Goal: Find specific page/section: Find specific page/section

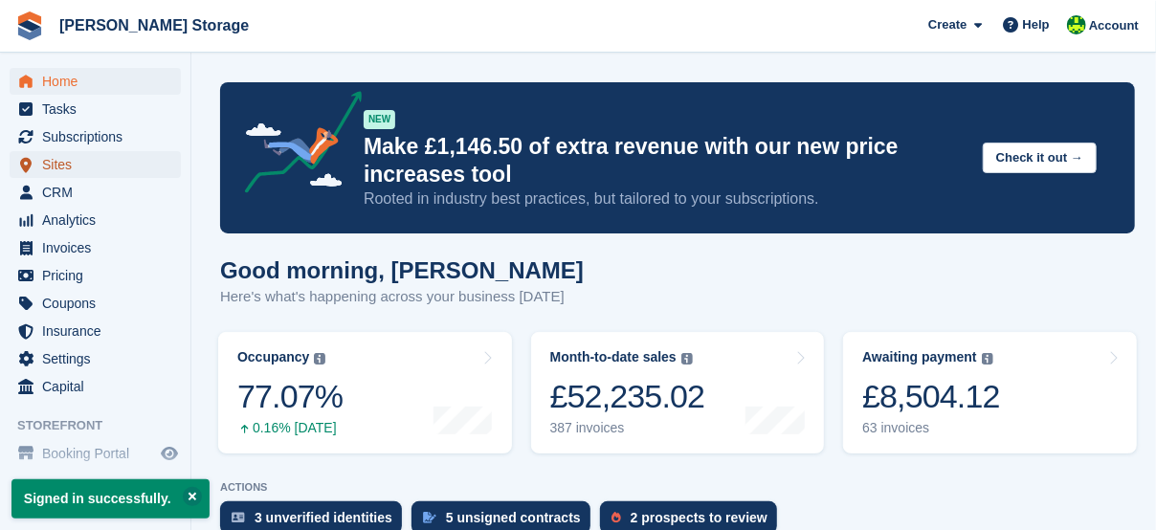
click at [64, 167] on span "Sites" at bounding box center [99, 164] width 115 height 27
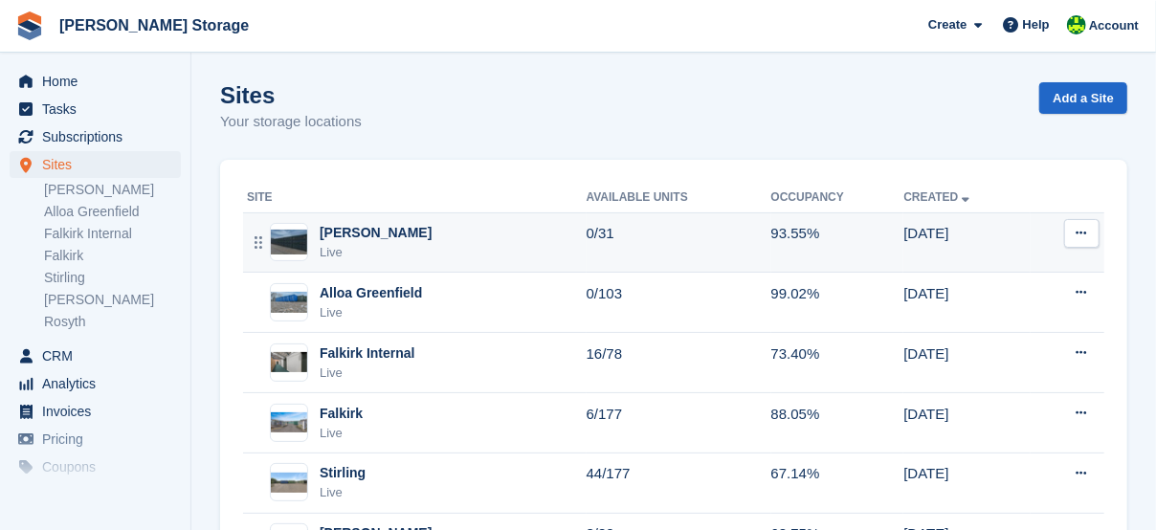
click at [370, 226] on div "[PERSON_NAME]" at bounding box center [376, 233] width 112 height 20
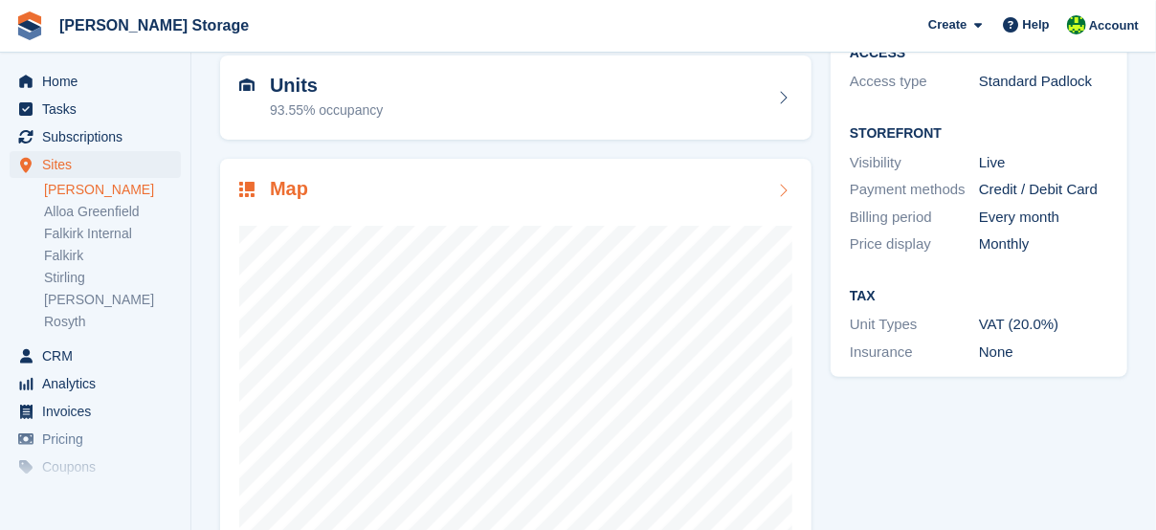
scroll to position [191, 0]
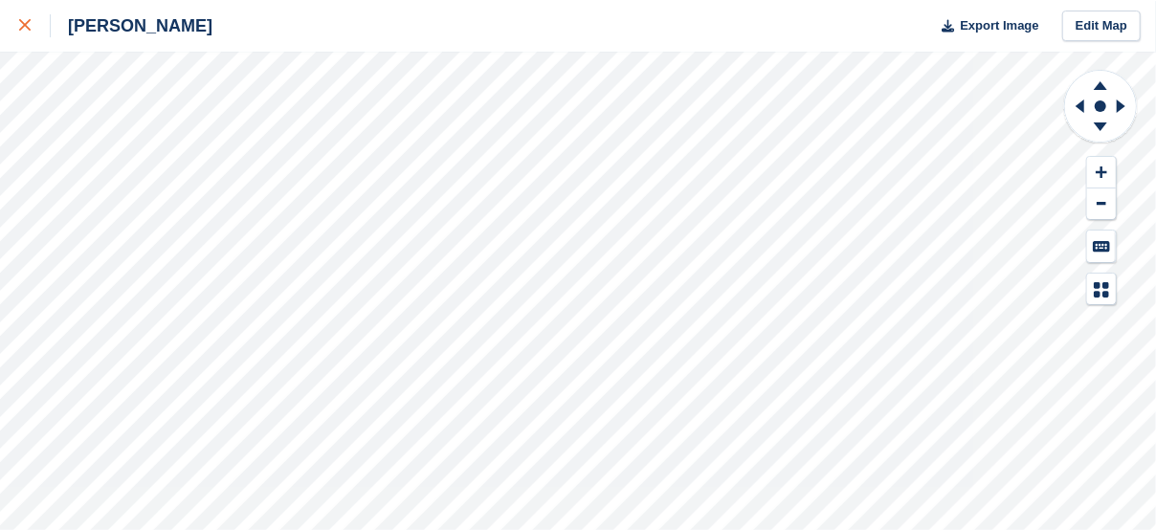
click at [34, 42] on link at bounding box center [25, 26] width 51 height 52
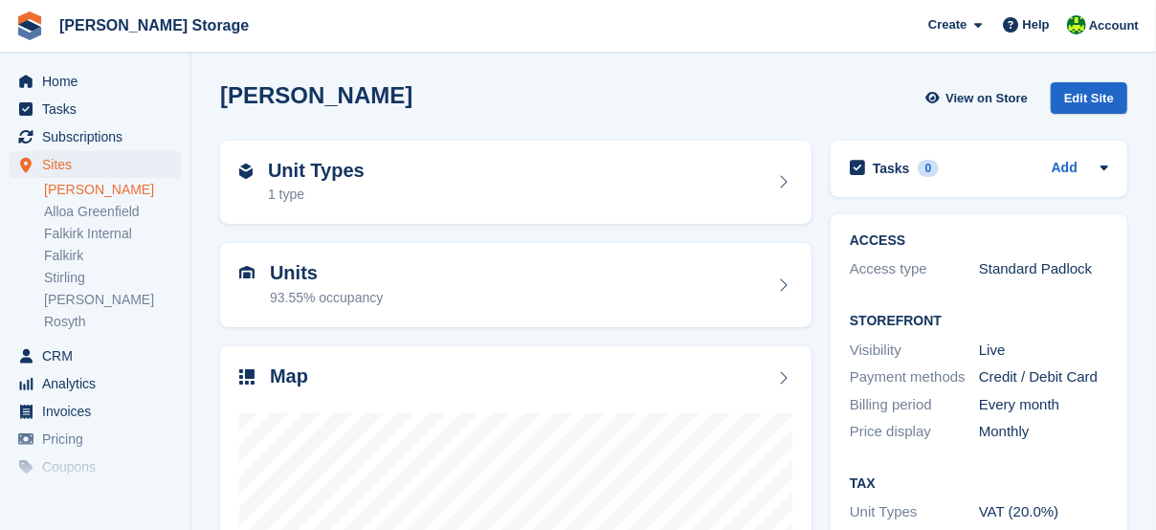
click at [793, 81] on div "[PERSON_NAME] View on Store Edit Site" at bounding box center [674, 102] width 927 height 58
